Goal: Task Accomplishment & Management: Use online tool/utility

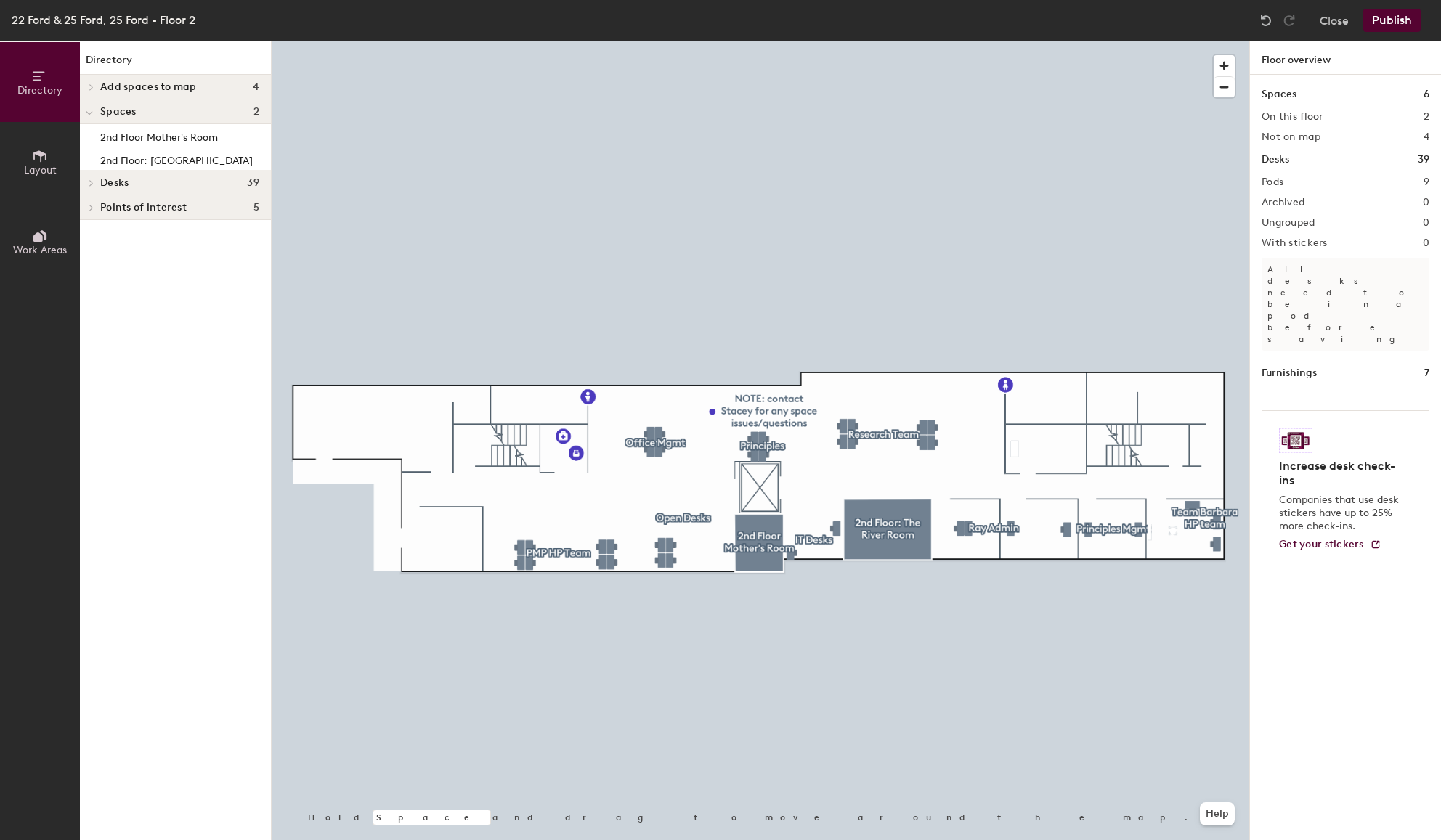
click at [1393, 18] on button "Publish" at bounding box center [1391, 20] width 58 height 23
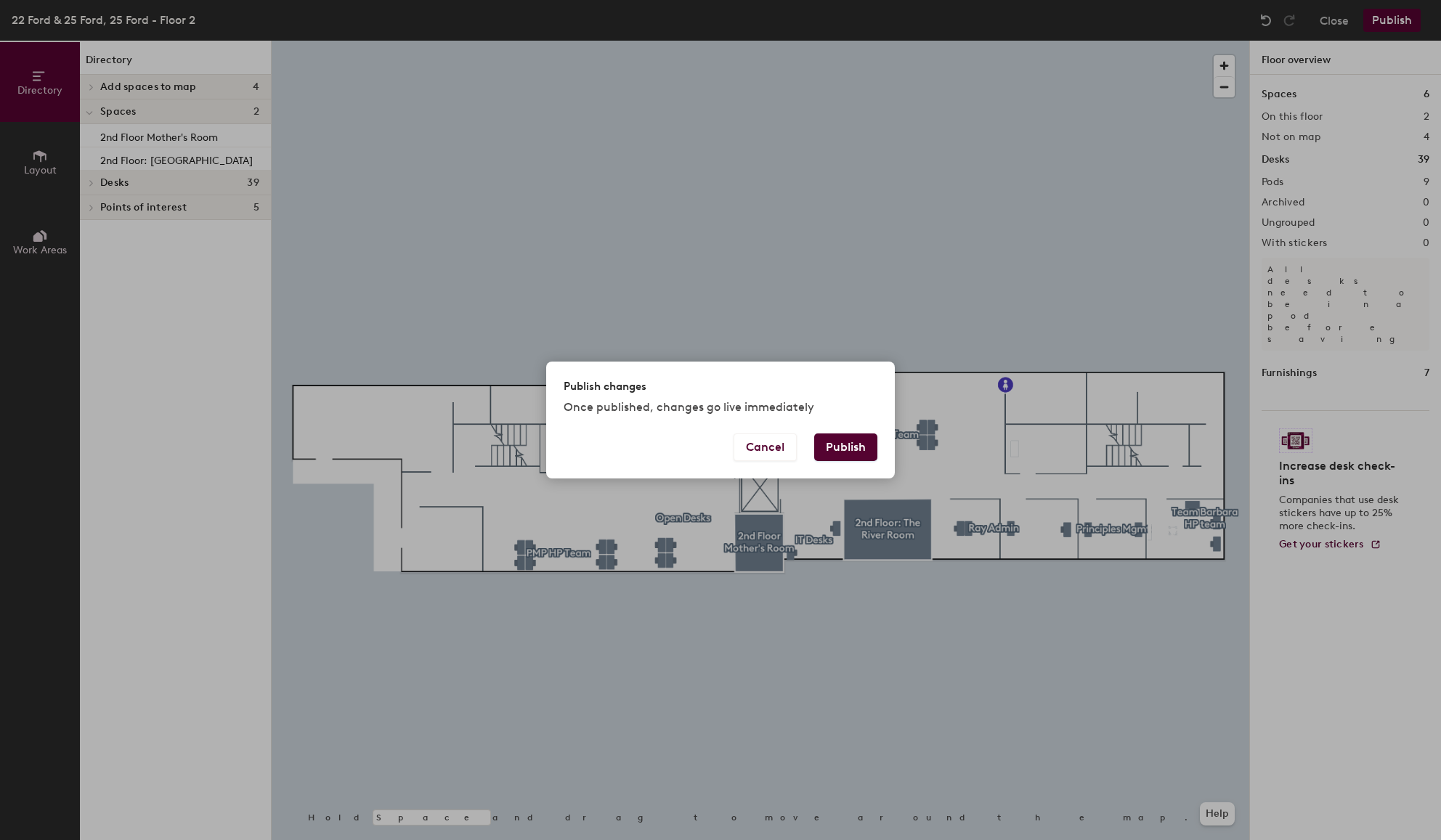
click at [859, 447] on button "Publish" at bounding box center [845, 447] width 63 height 28
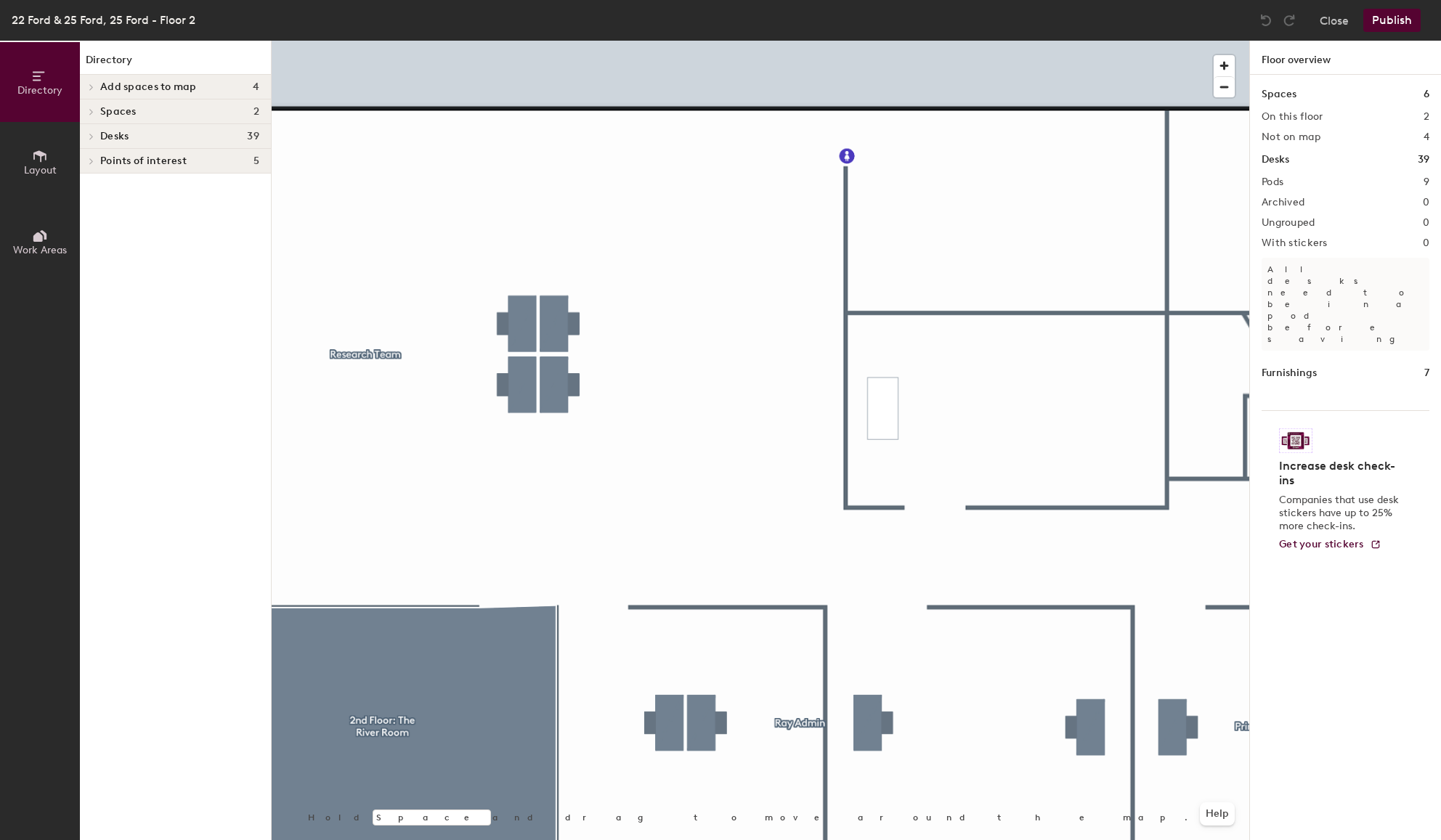
click at [52, 160] on button "Layout" at bounding box center [40, 162] width 80 height 80
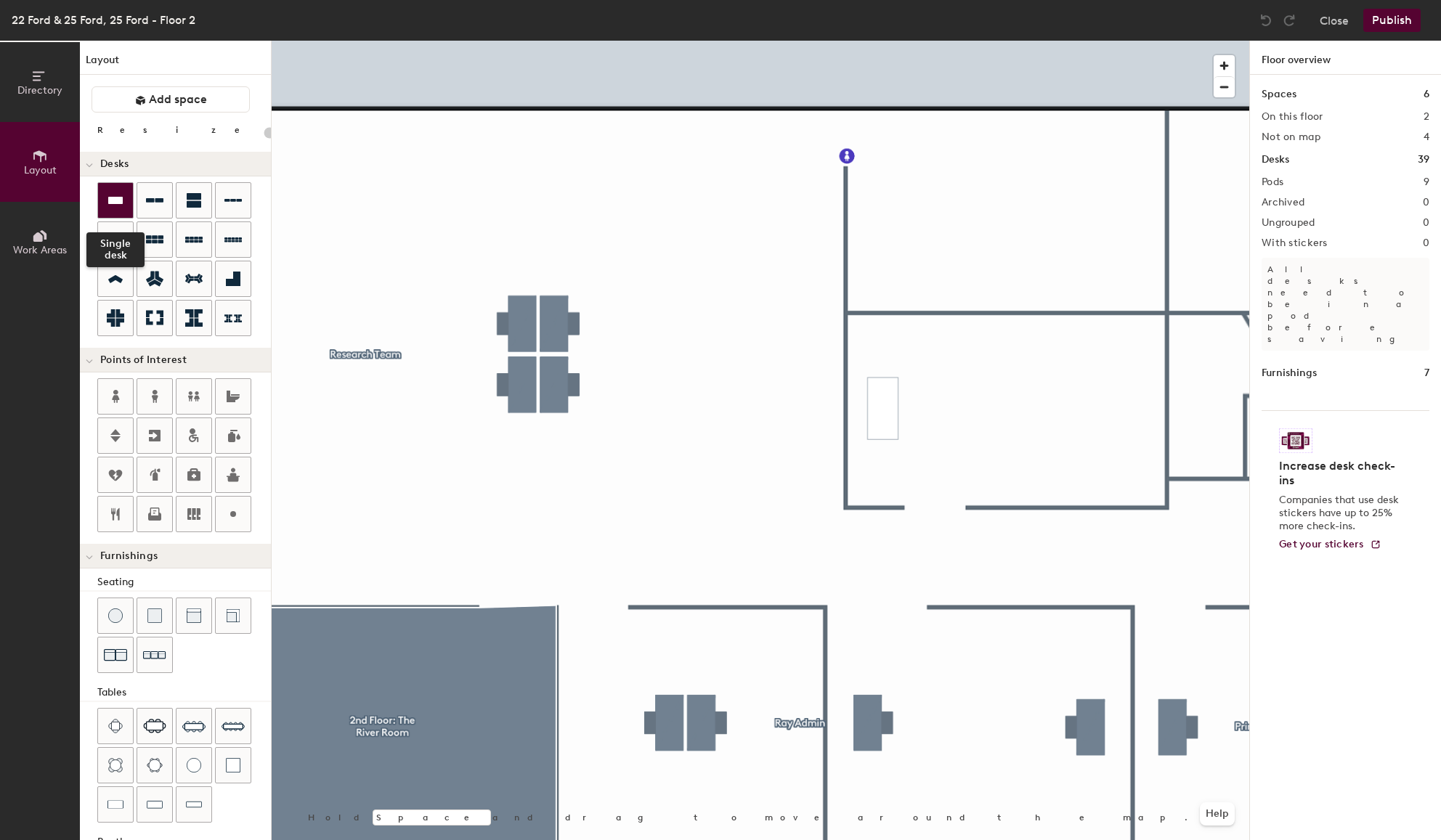
click at [126, 202] on div at bounding box center [115, 200] width 35 height 35
click at [192, 764] on img at bounding box center [194, 765] width 14 height 14
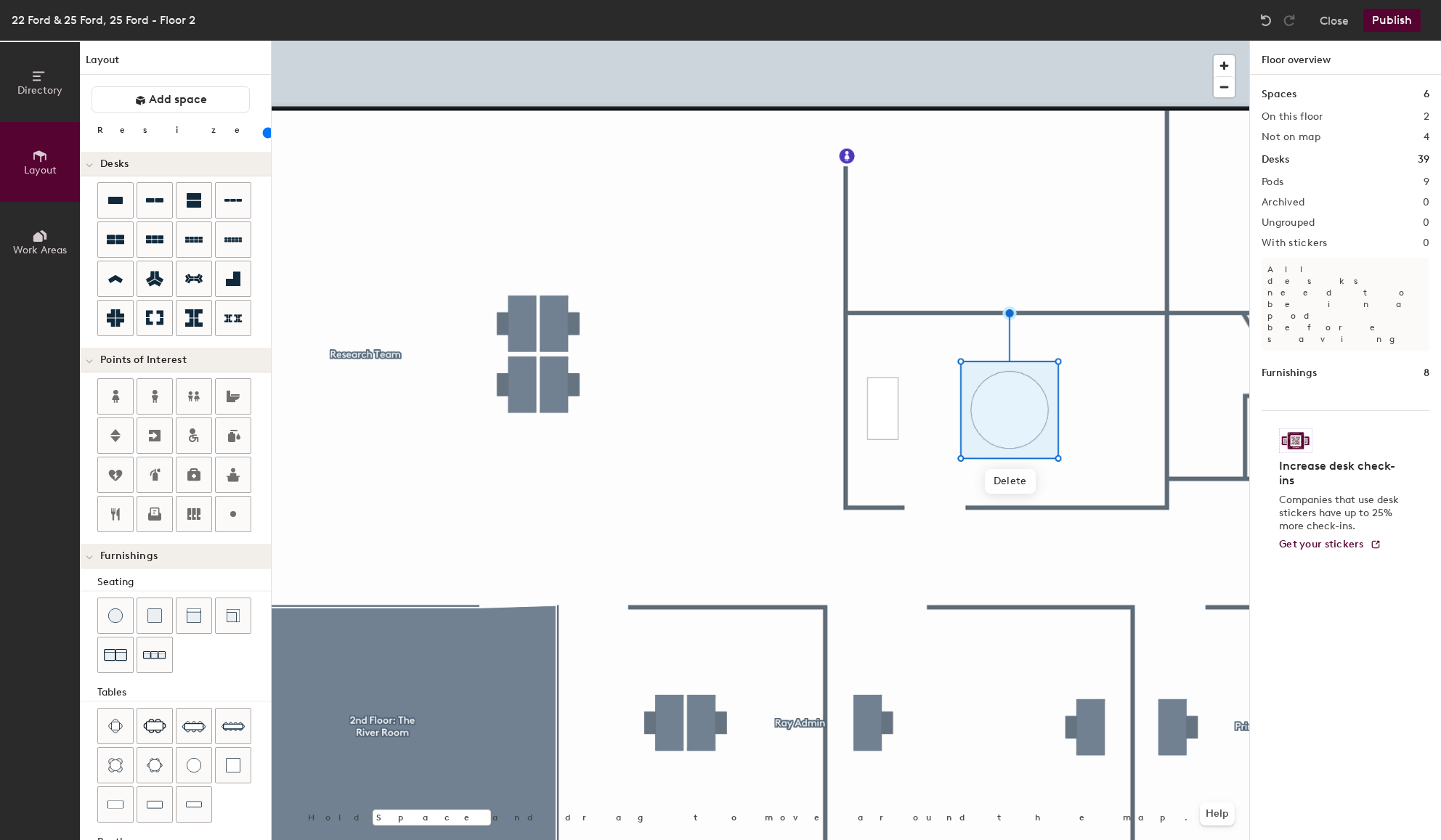
drag, startPoint x: 136, startPoint y: 131, endPoint x: 149, endPoint y: 135, distance: 13.6
click at [264, 135] on input "range" at bounding box center [264, 132] width 0 height 12
click at [1018, 483] on span "Delete" at bounding box center [1009, 481] width 51 height 25
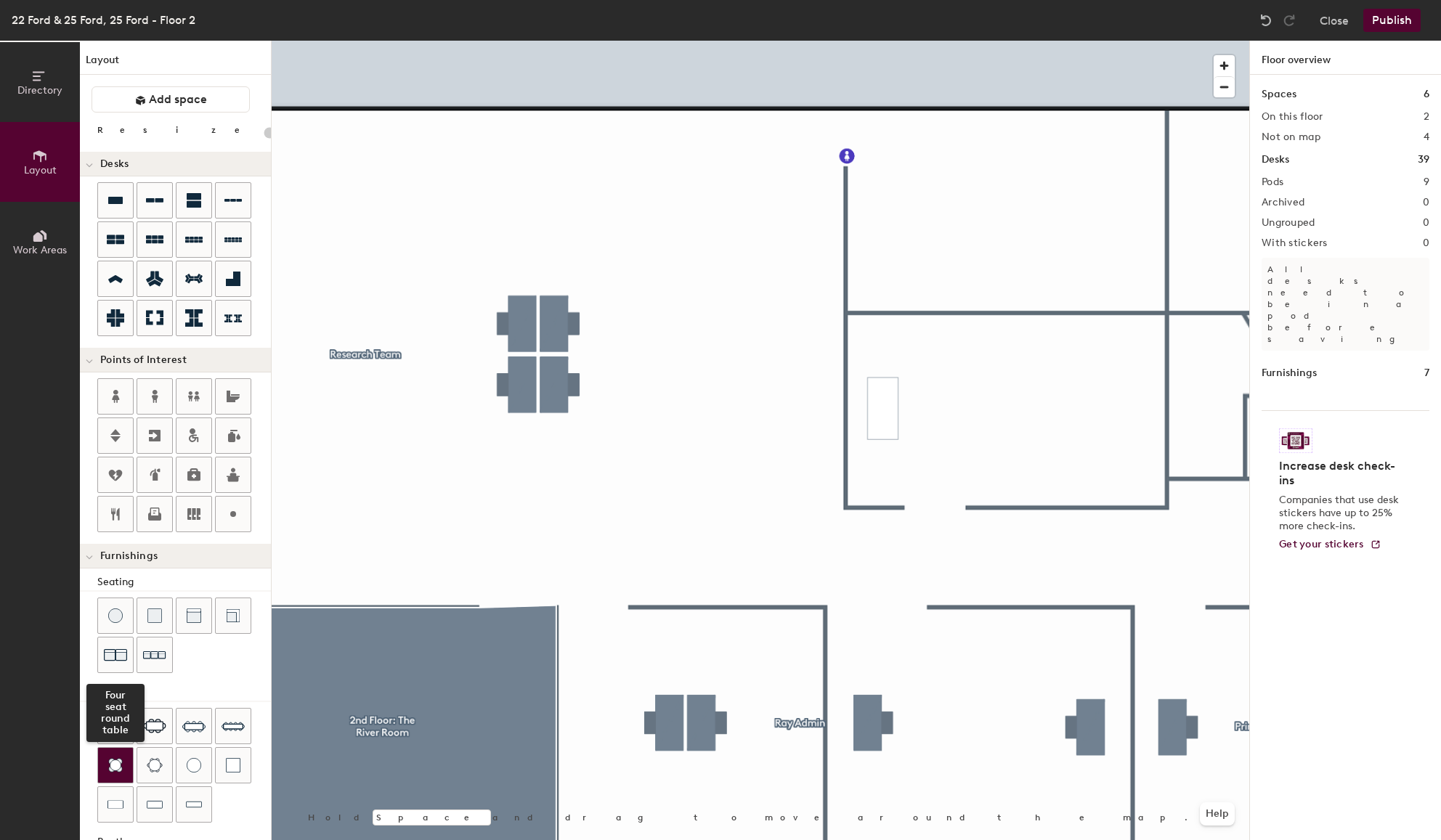
click at [118, 769] on img at bounding box center [115, 765] width 14 height 14
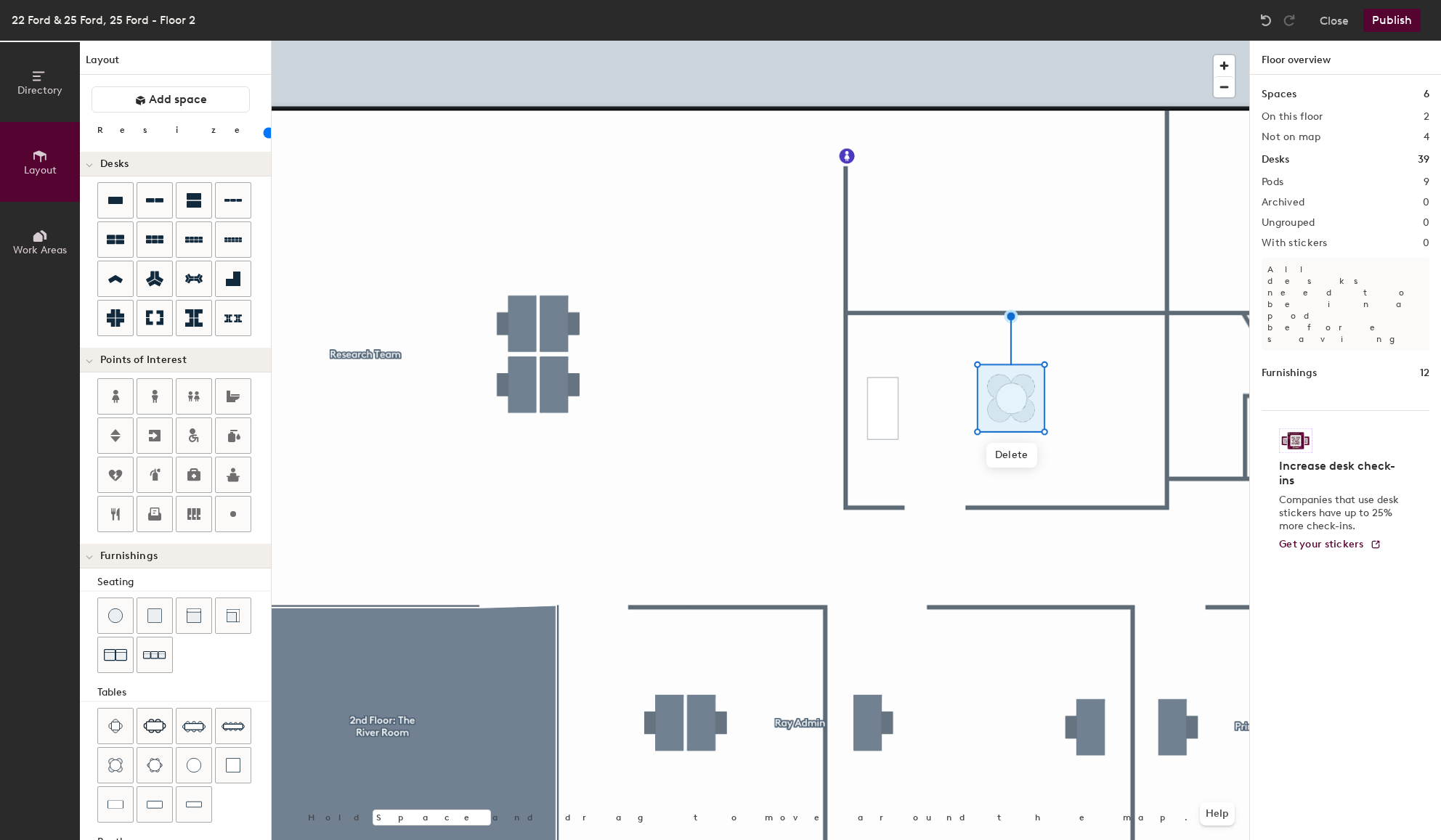
click at [264, 132] on input "range" at bounding box center [264, 132] width 0 height 12
click at [1018, 453] on span "Delete" at bounding box center [1011, 456] width 51 height 25
click at [199, 766] on img at bounding box center [194, 765] width 14 height 14
drag, startPoint x: 136, startPoint y: 128, endPoint x: 146, endPoint y: 128, distance: 10.0
click at [264, 128] on input "range" at bounding box center [264, 132] width 0 height 12
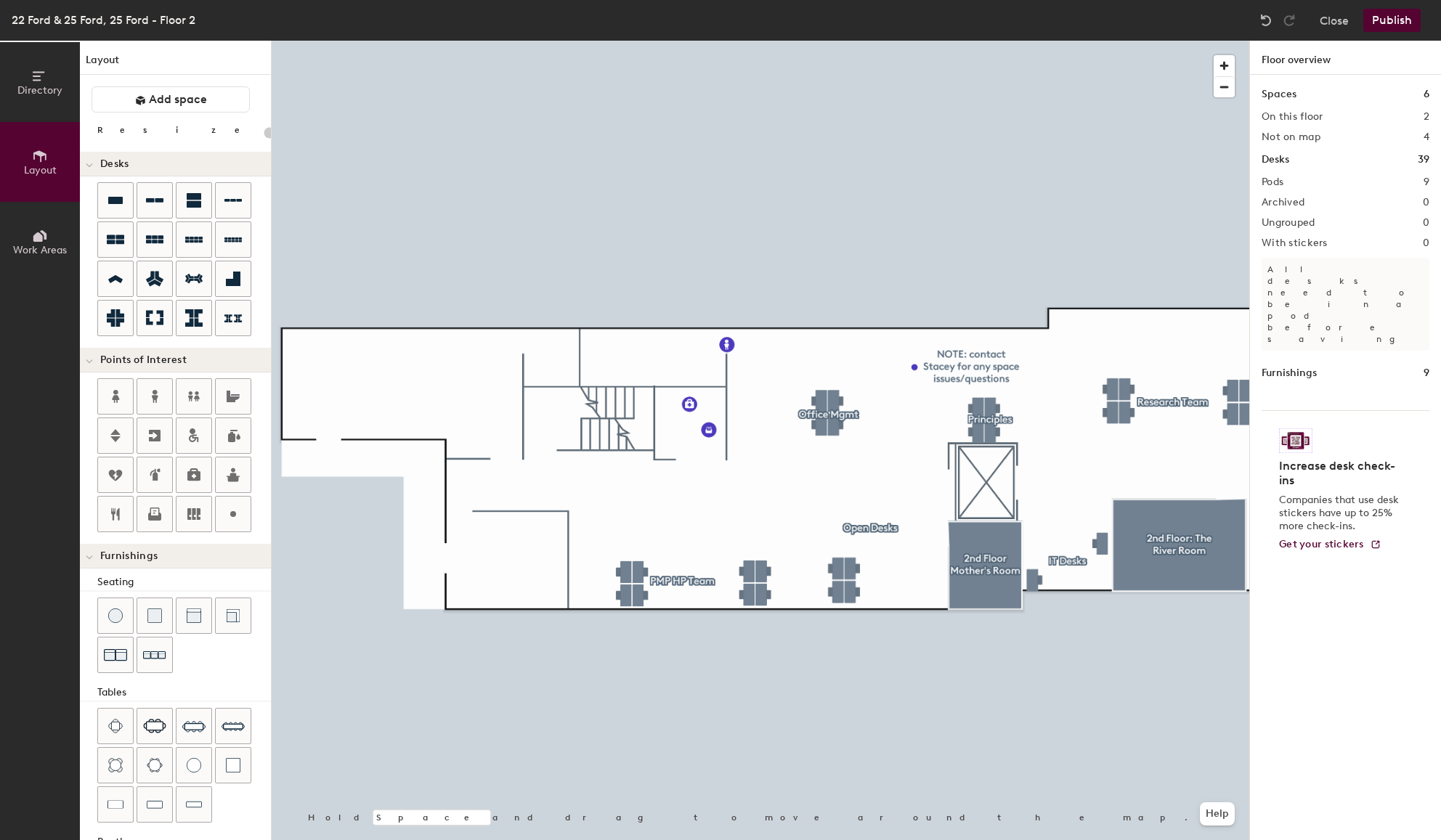
click at [1337, 635] on div "Directory Layout Work Areas Layout Add space Resize Desks Points of Interest Fu…" at bounding box center [720, 440] width 1441 height 799
click at [1337, 635] on div "Spaces 6 On this floor 2 Not on map 4 Desks 39 Pods 9 Archived 0 Ungrouped 0 Wi…" at bounding box center [1345, 474] width 191 height 799
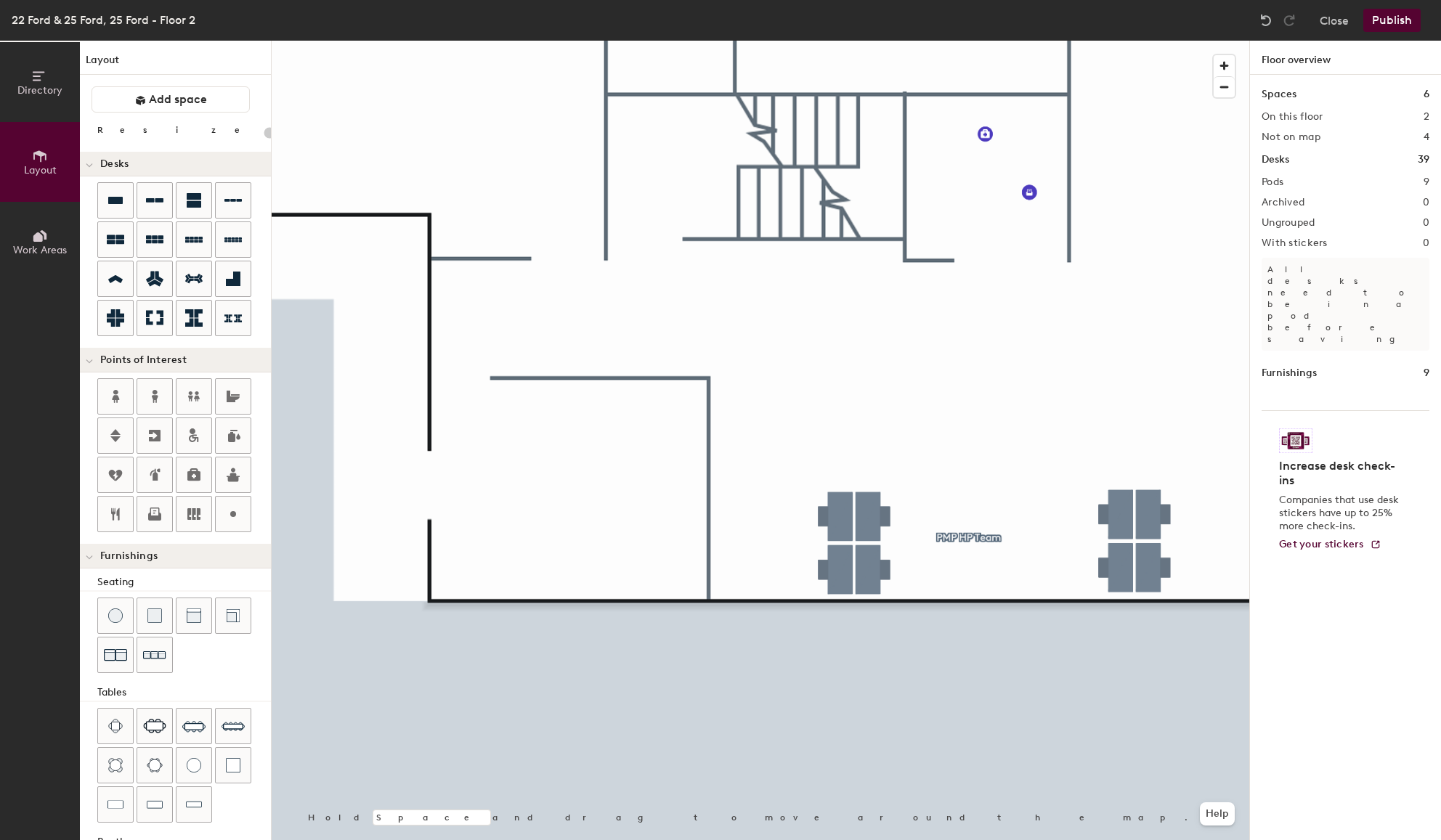
scroll to position [74, 0]
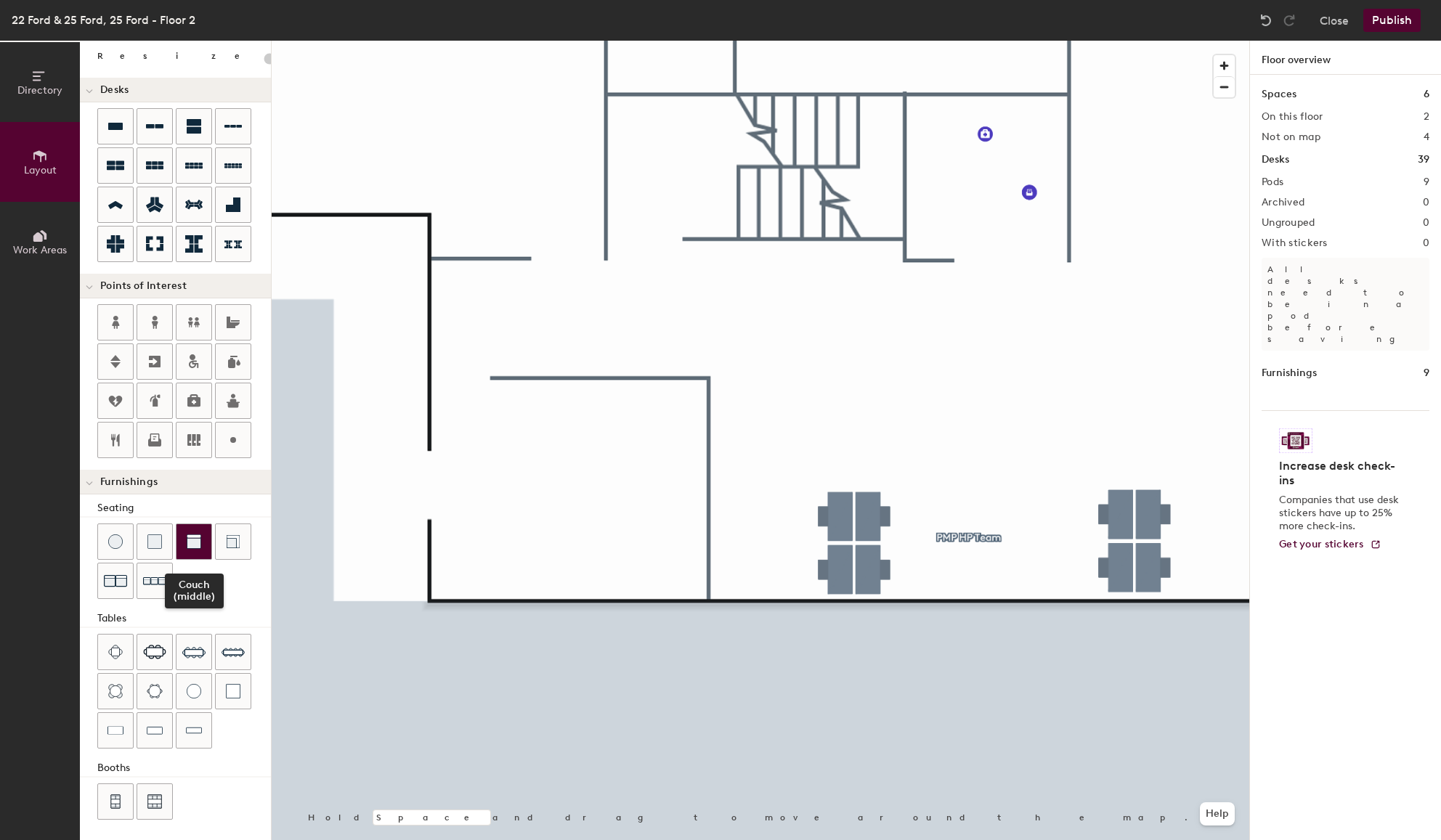
click at [197, 543] on img at bounding box center [194, 542] width 14 height 14
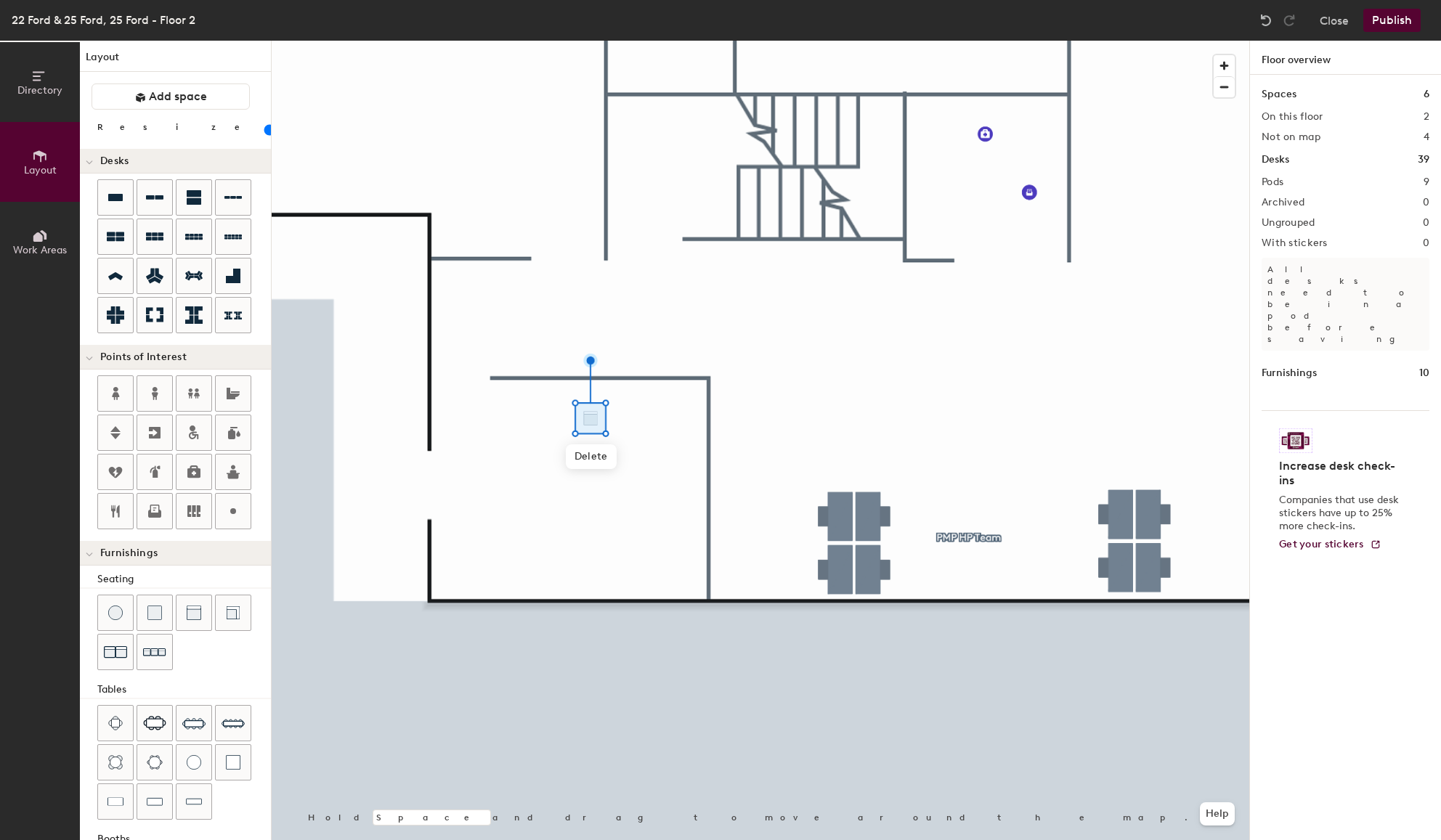
scroll to position [0, 0]
click at [264, 133] on input "range" at bounding box center [264, 132] width 0 height 12
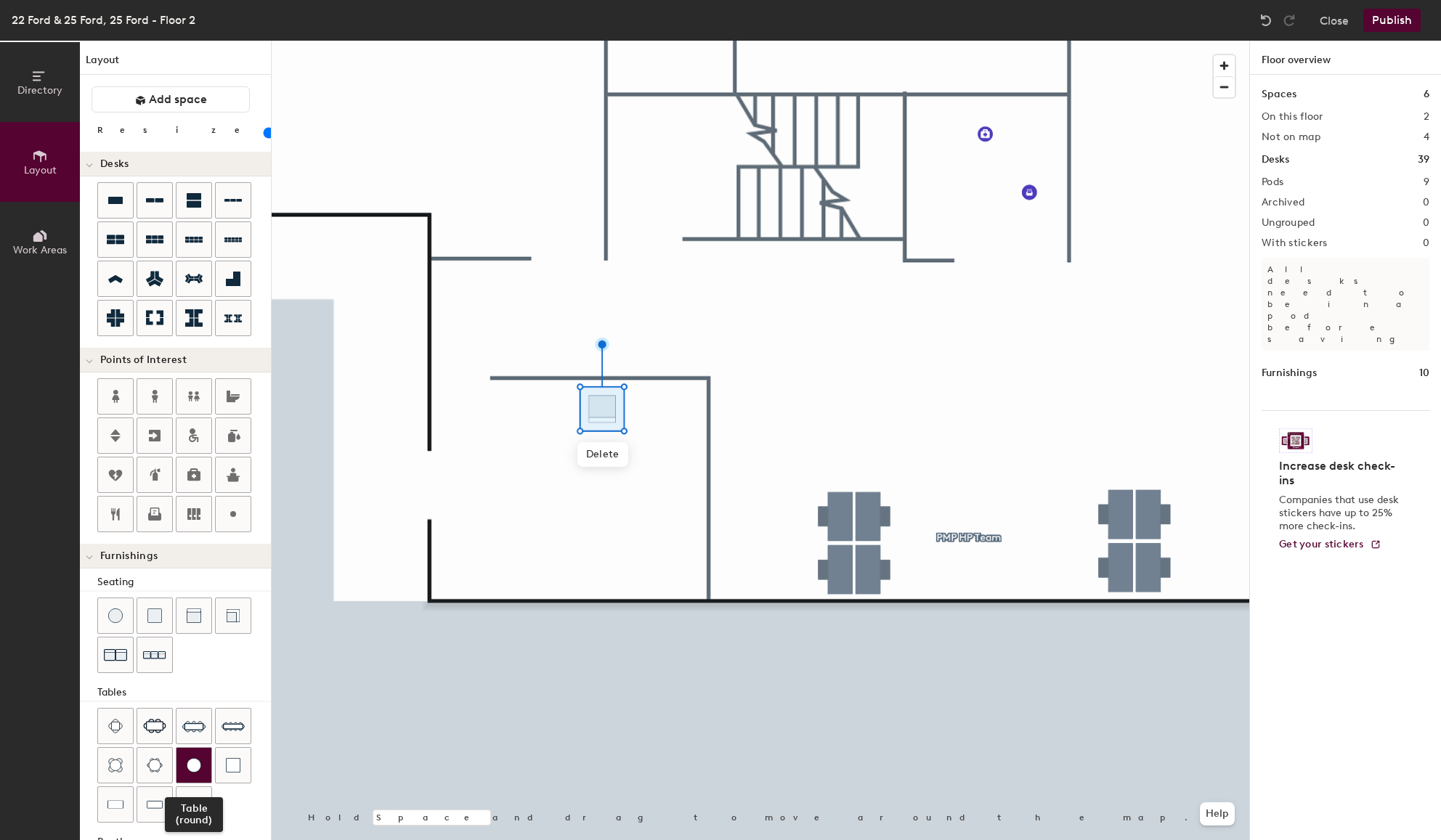
click at [197, 767] on img at bounding box center [194, 765] width 14 height 14
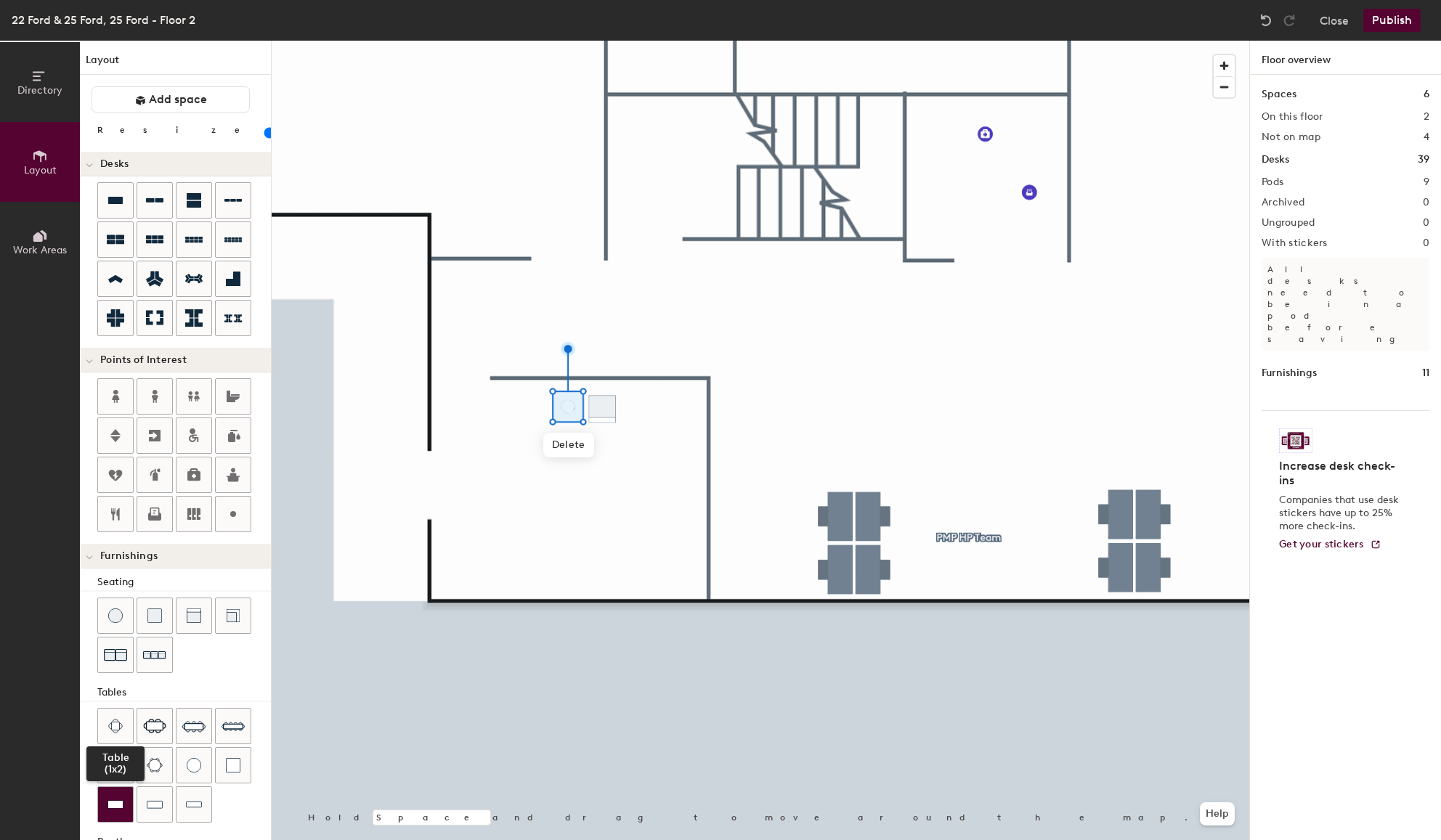
click at [119, 812] on div at bounding box center [115, 804] width 35 height 35
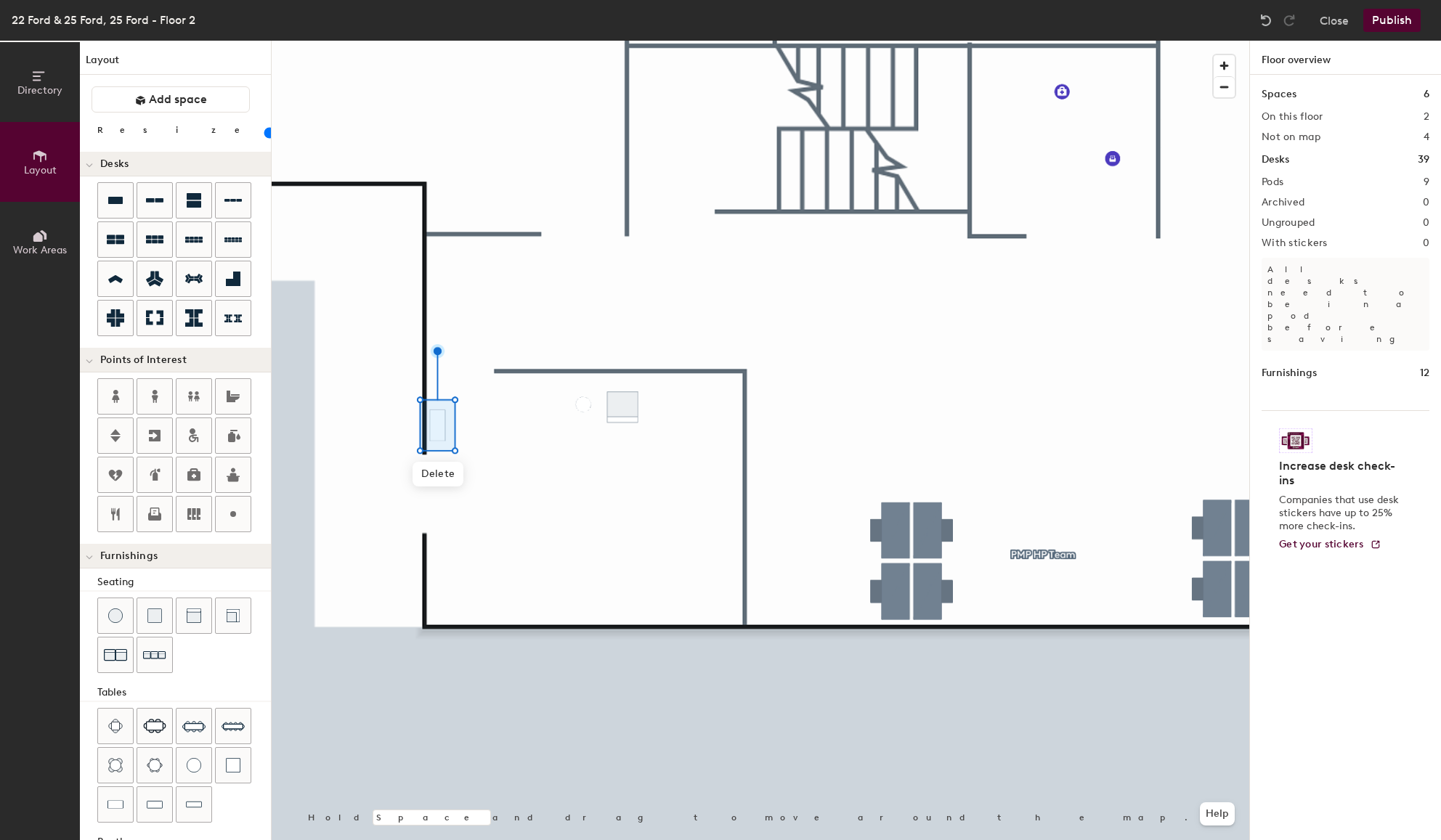
click at [264, 132] on input "range" at bounding box center [264, 132] width 0 height 12
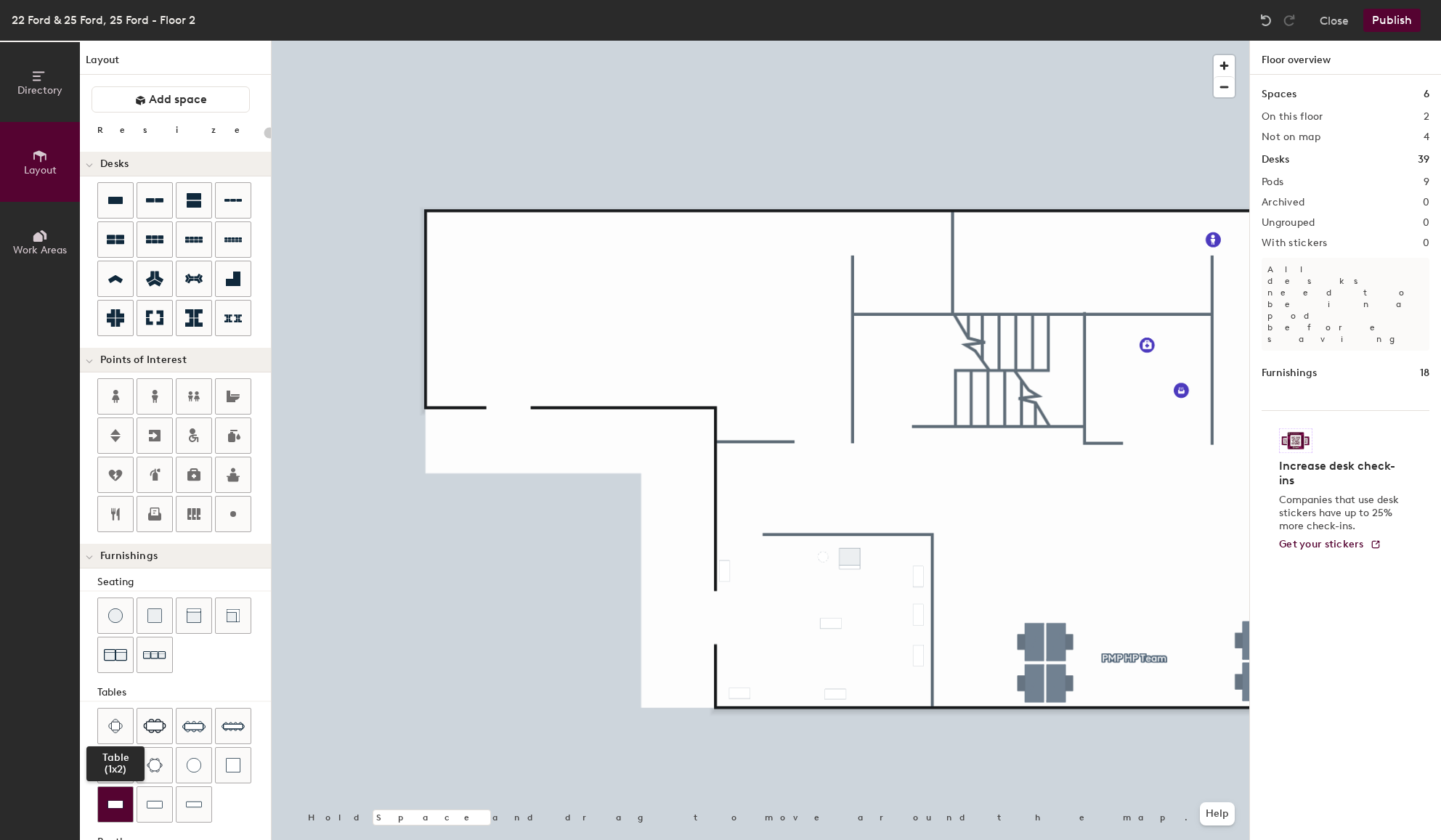
click at [116, 804] on img at bounding box center [115, 804] width 16 height 14
click at [264, 131] on input "range" at bounding box center [264, 132] width 0 height 12
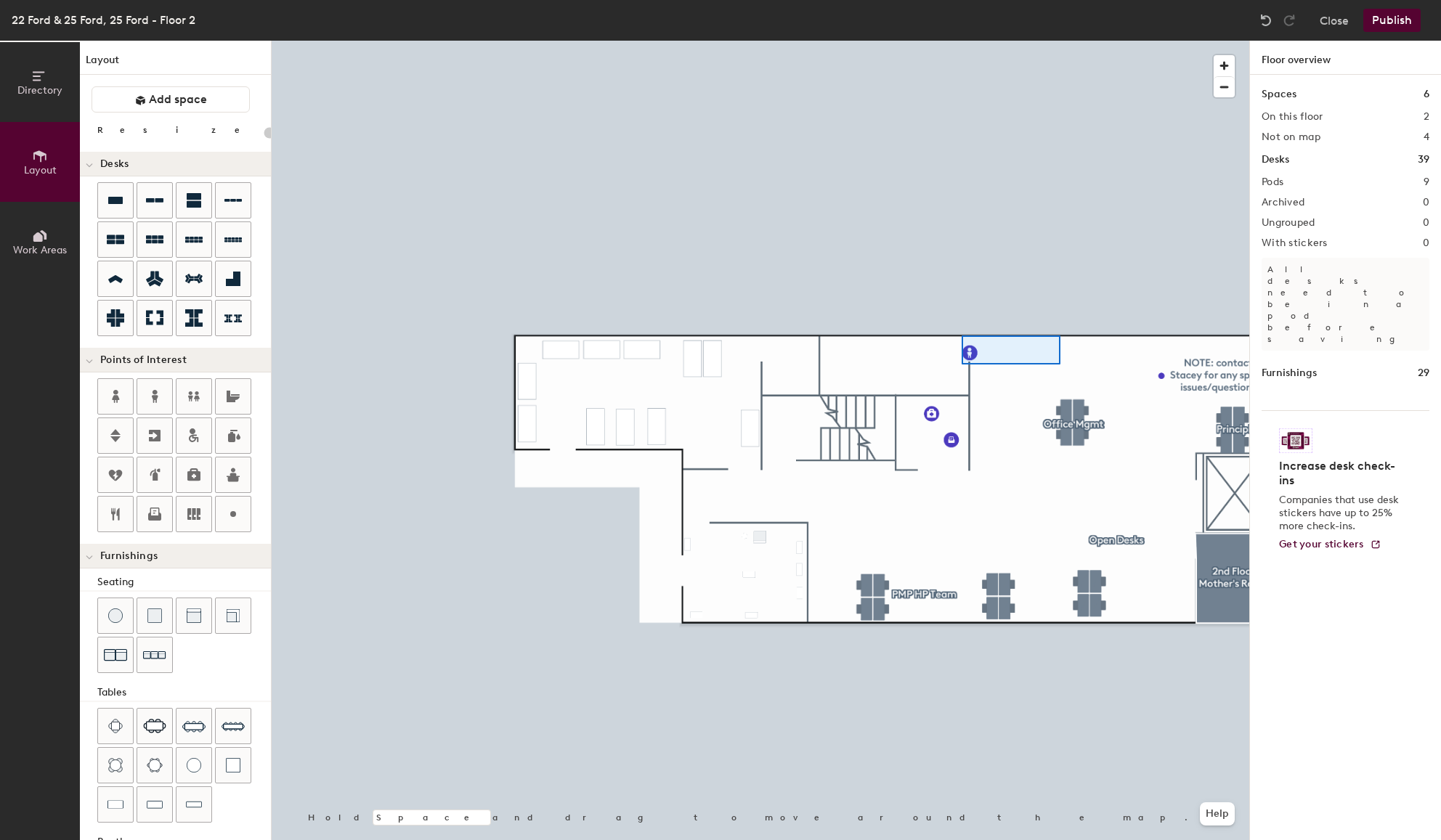
click at [962, 41] on div at bounding box center [760, 41] width 978 height 0
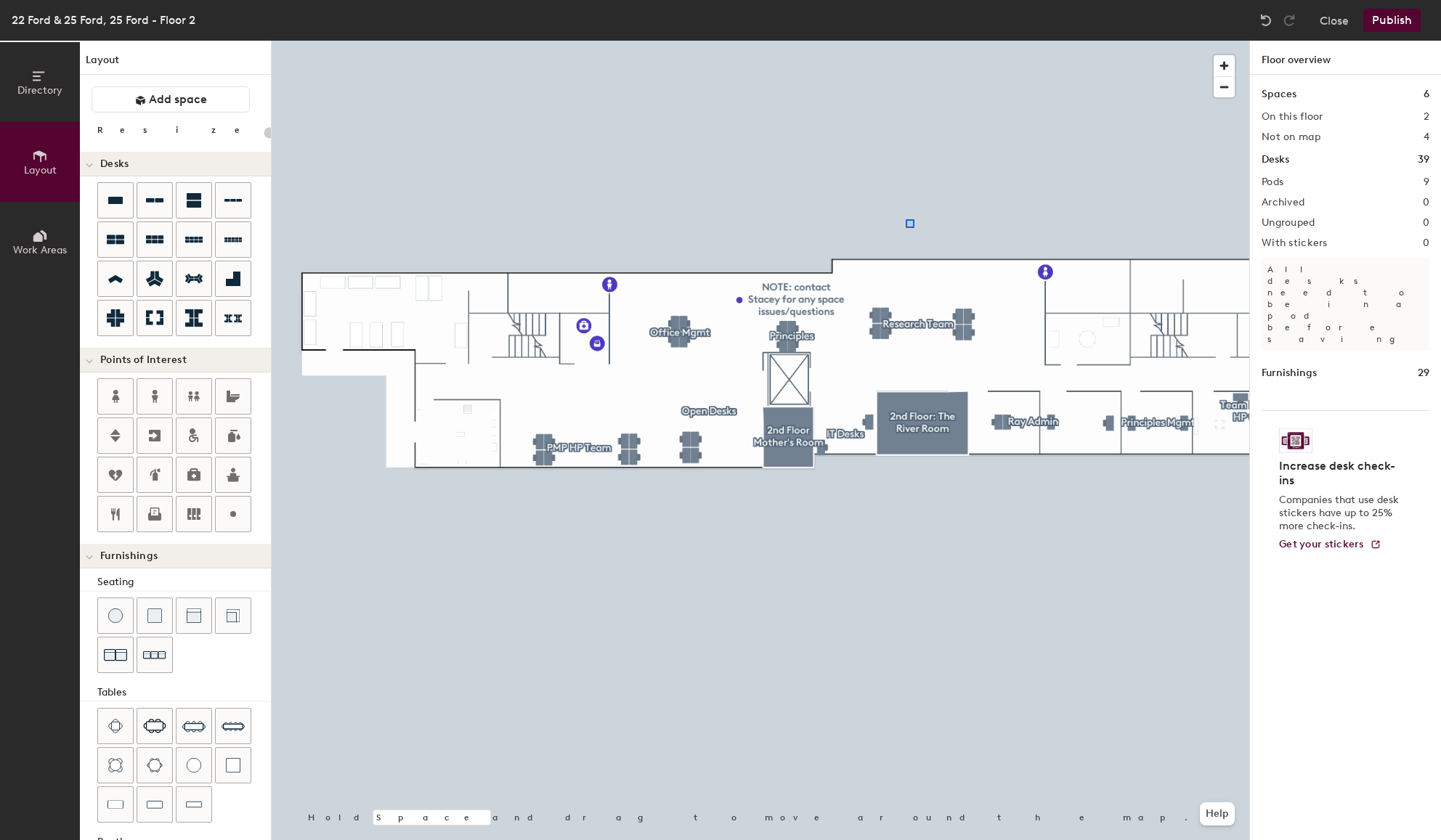
click at [906, 41] on div at bounding box center [760, 41] width 978 height 0
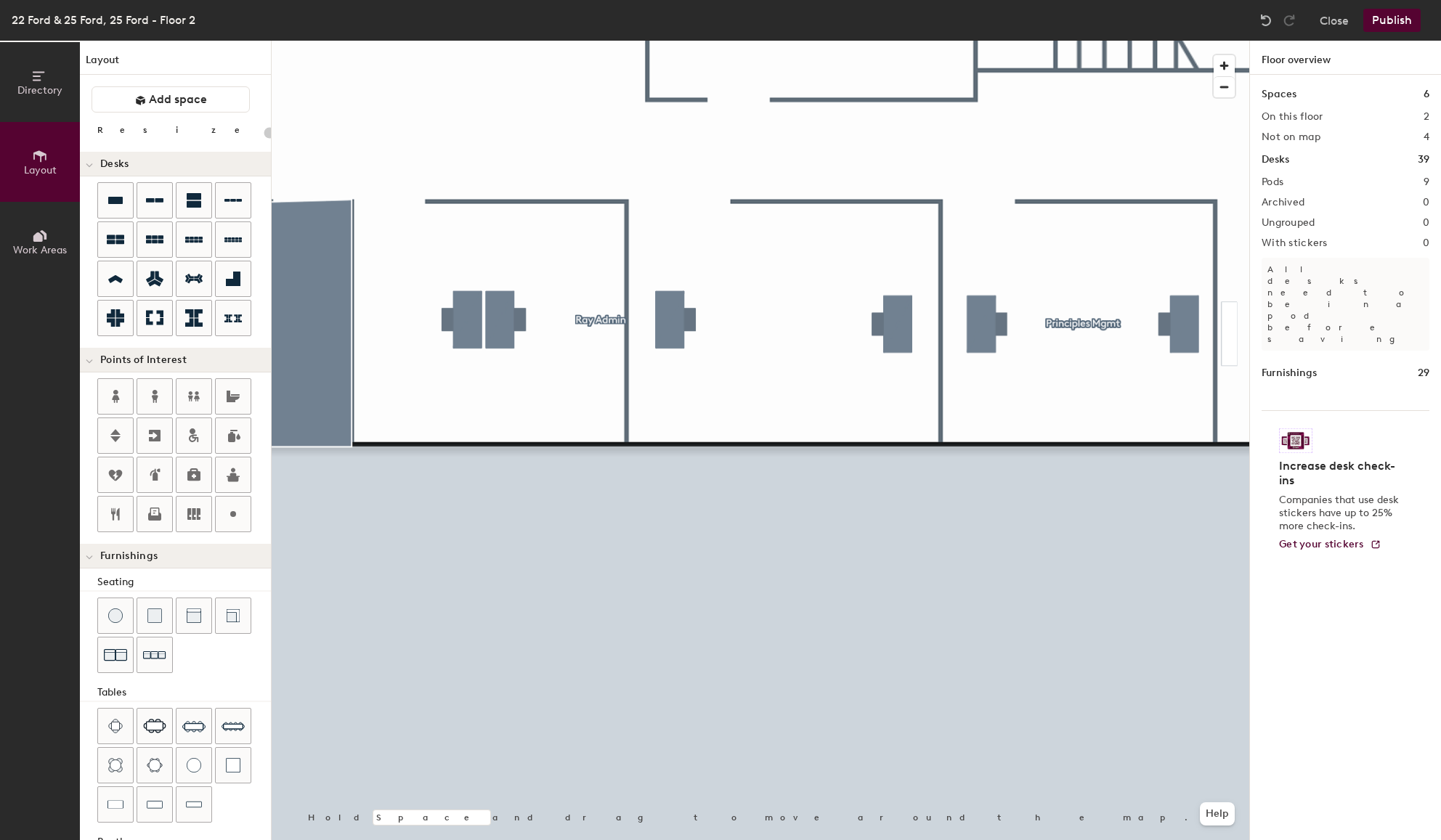
type input "100"
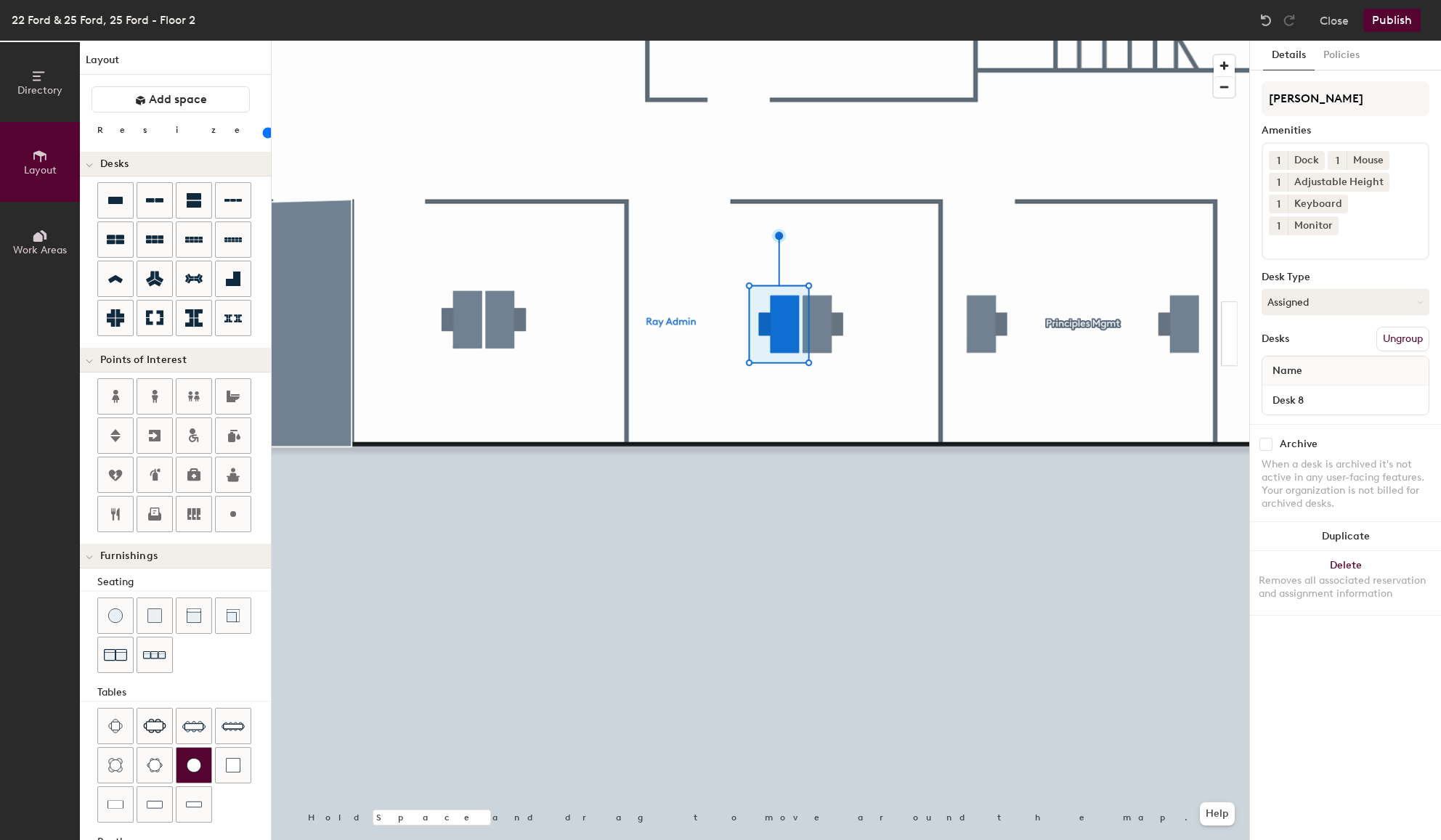
click at [201, 767] on div at bounding box center [194, 765] width 35 height 35
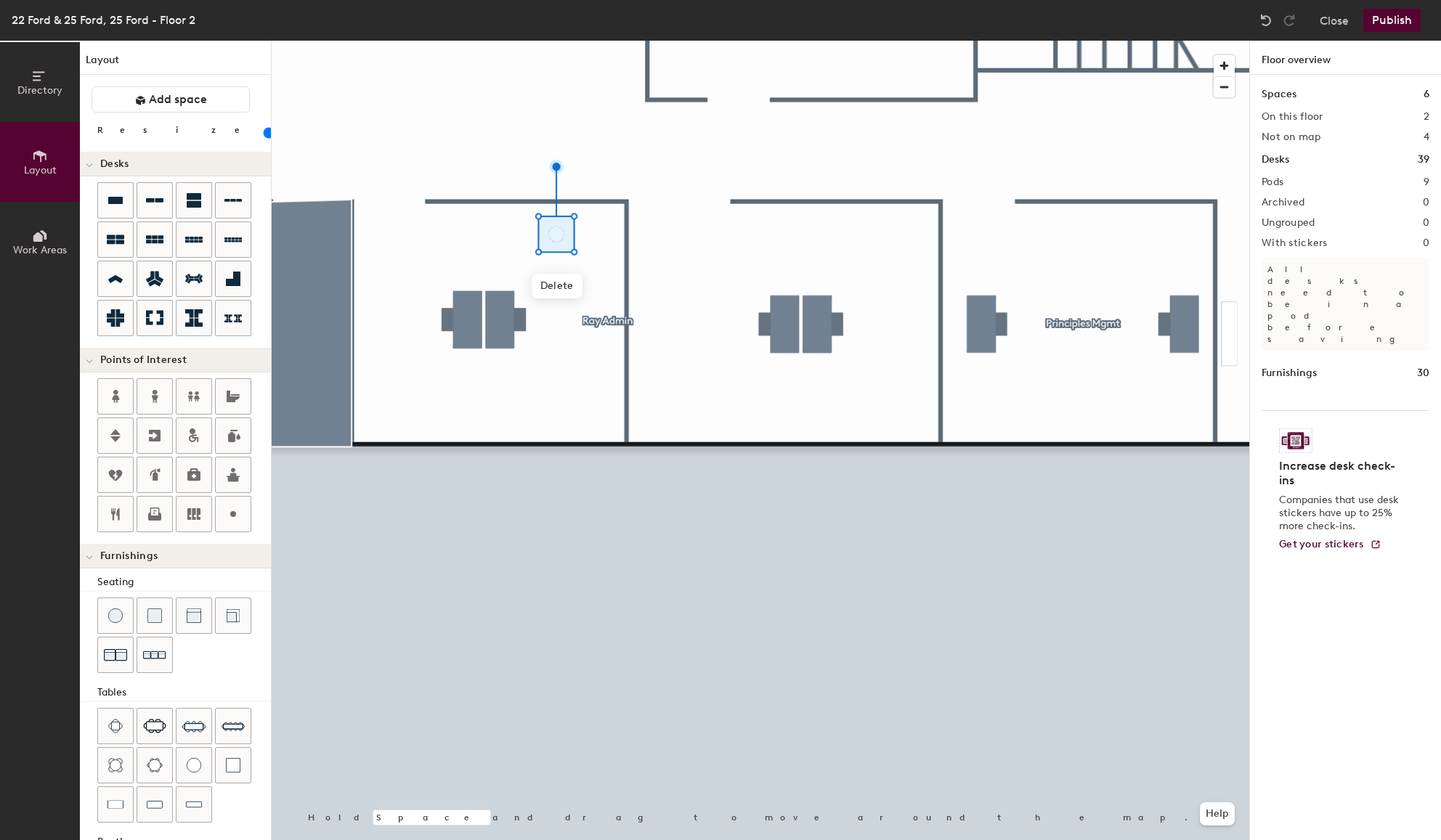
click at [264, 128] on input "range" at bounding box center [264, 132] width 0 height 12
click at [125, 801] on div at bounding box center [115, 804] width 35 height 35
click at [205, 796] on div at bounding box center [194, 804] width 35 height 35
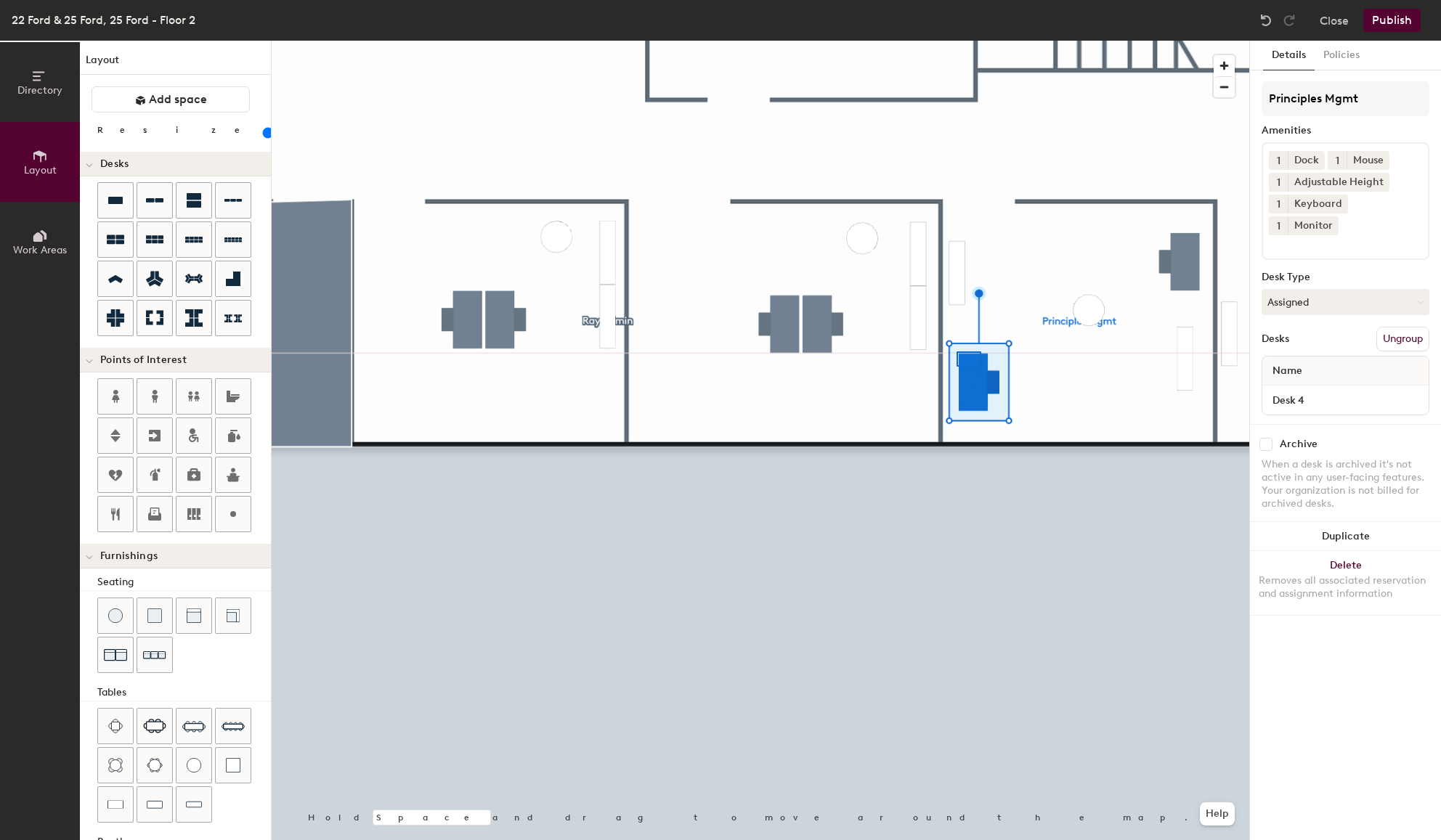
click at [956, 41] on div at bounding box center [760, 41] width 978 height 0
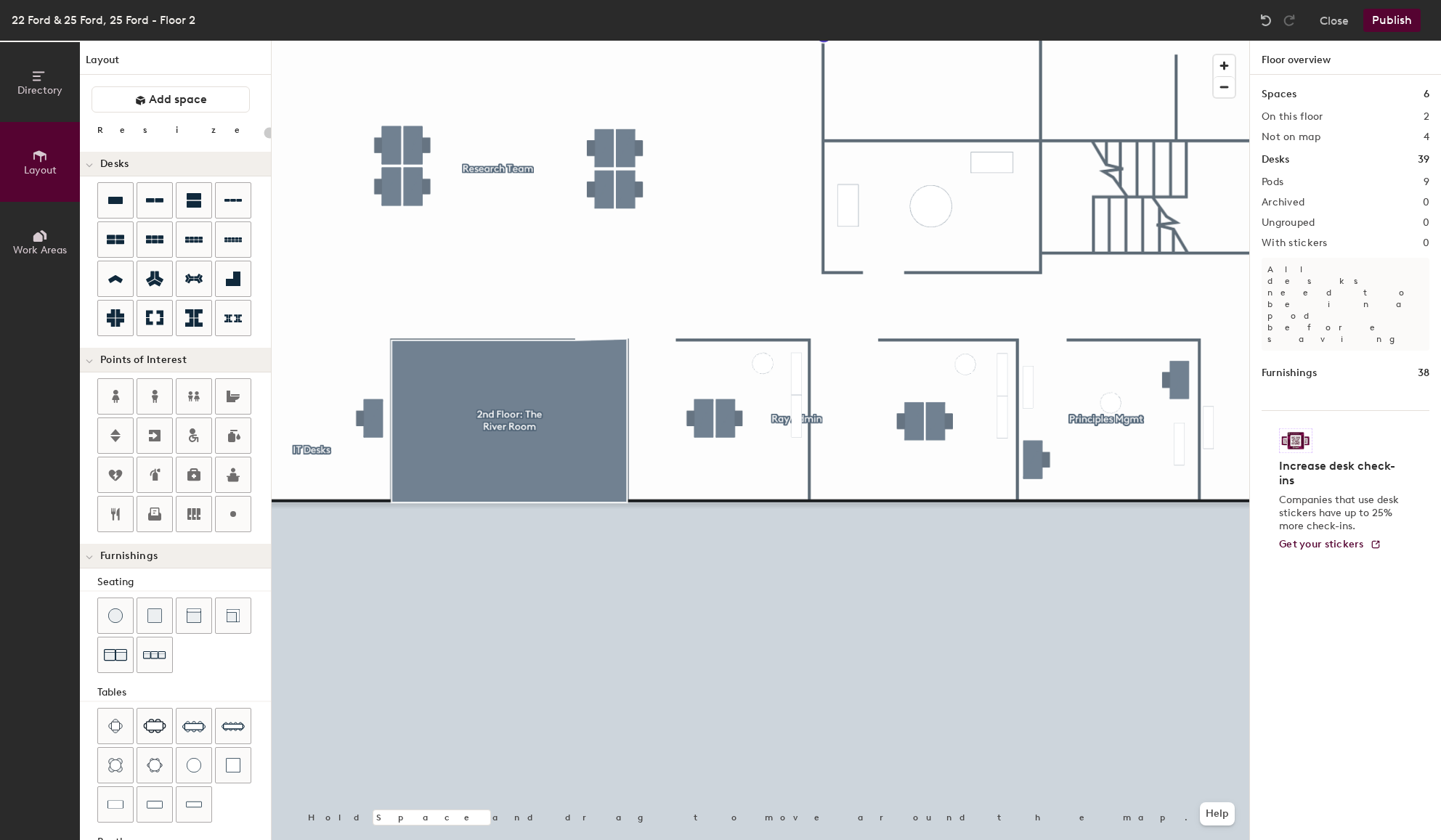
click at [1388, 24] on button "Publish" at bounding box center [1391, 20] width 58 height 23
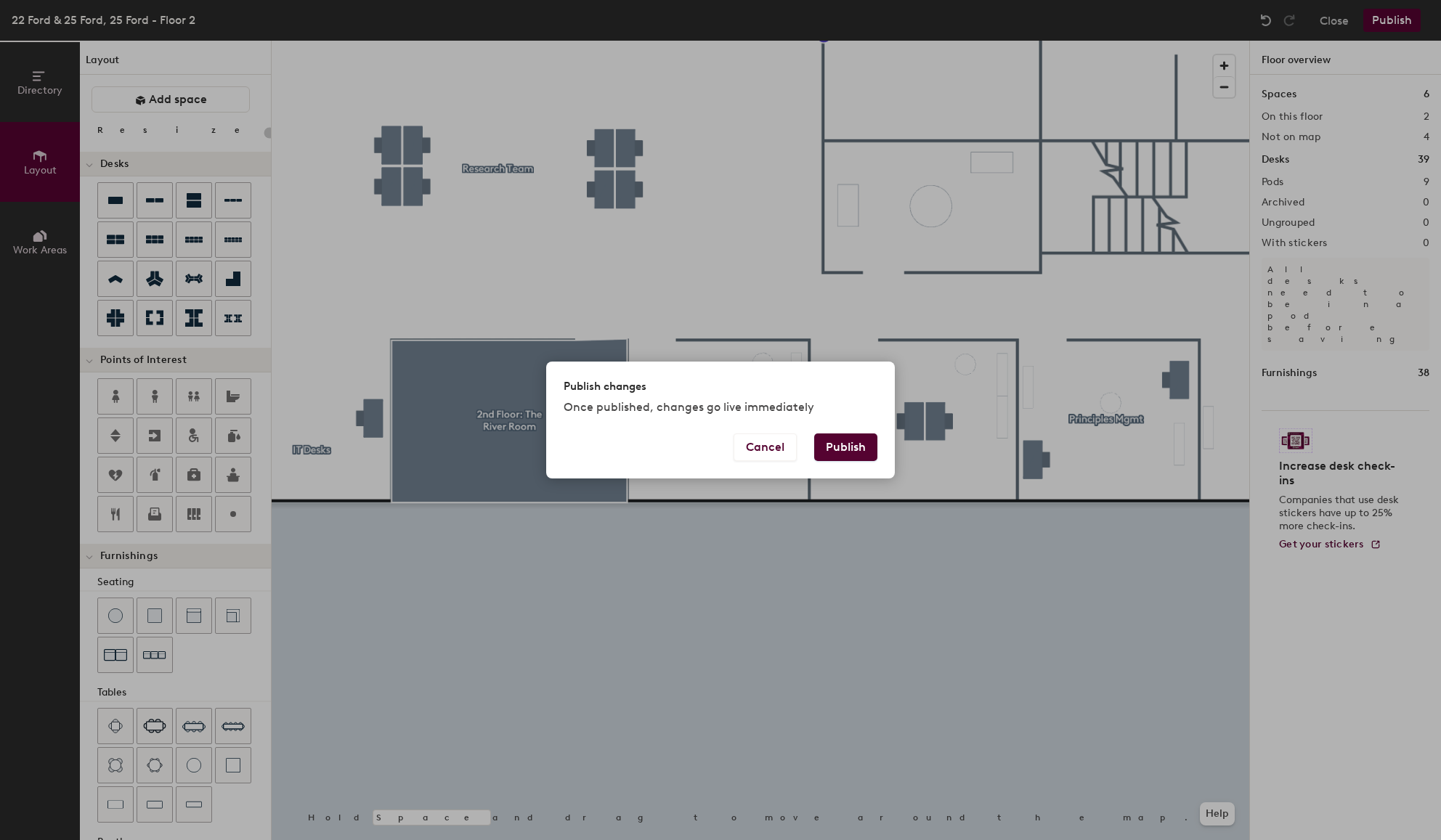
click at [854, 446] on button "Publish" at bounding box center [845, 447] width 63 height 28
type input "20"
